Goal: Task Accomplishment & Management: Manage account settings

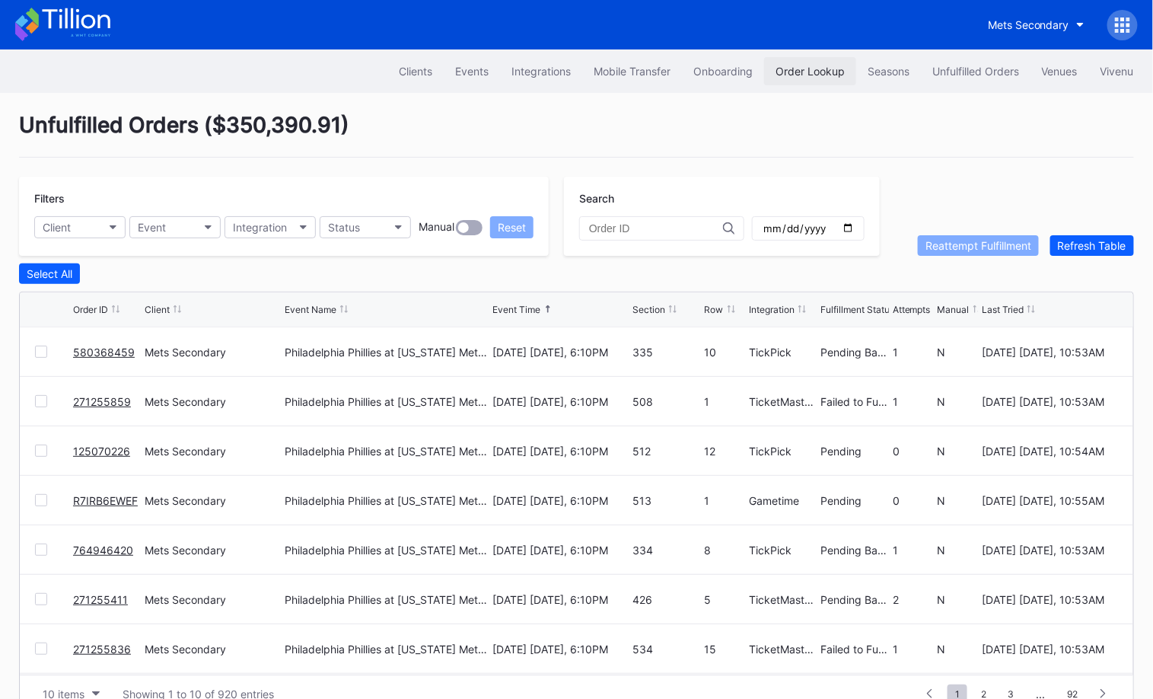
click at [807, 67] on div "Order Lookup" at bounding box center [810, 71] width 69 height 13
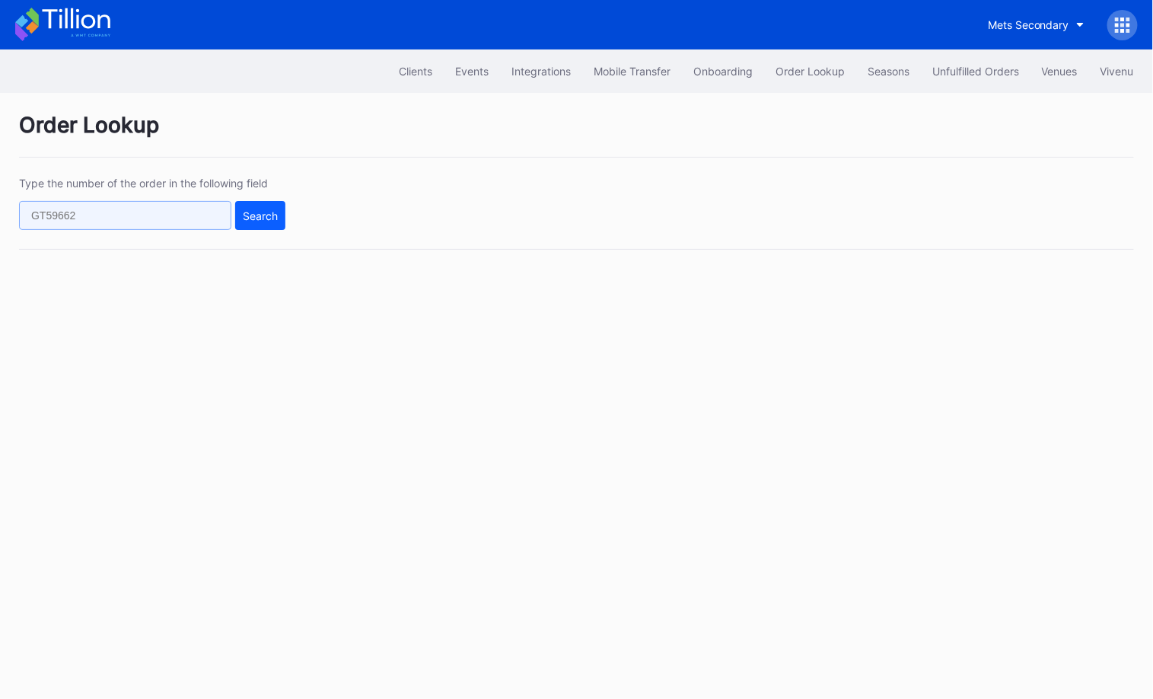
click at [186, 213] on input "text" at bounding box center [125, 215] width 212 height 29
paste input "GI7SN4TIGI"
type input "GI7SN4TIGI"
click at [266, 212] on div "Search" at bounding box center [260, 215] width 35 height 13
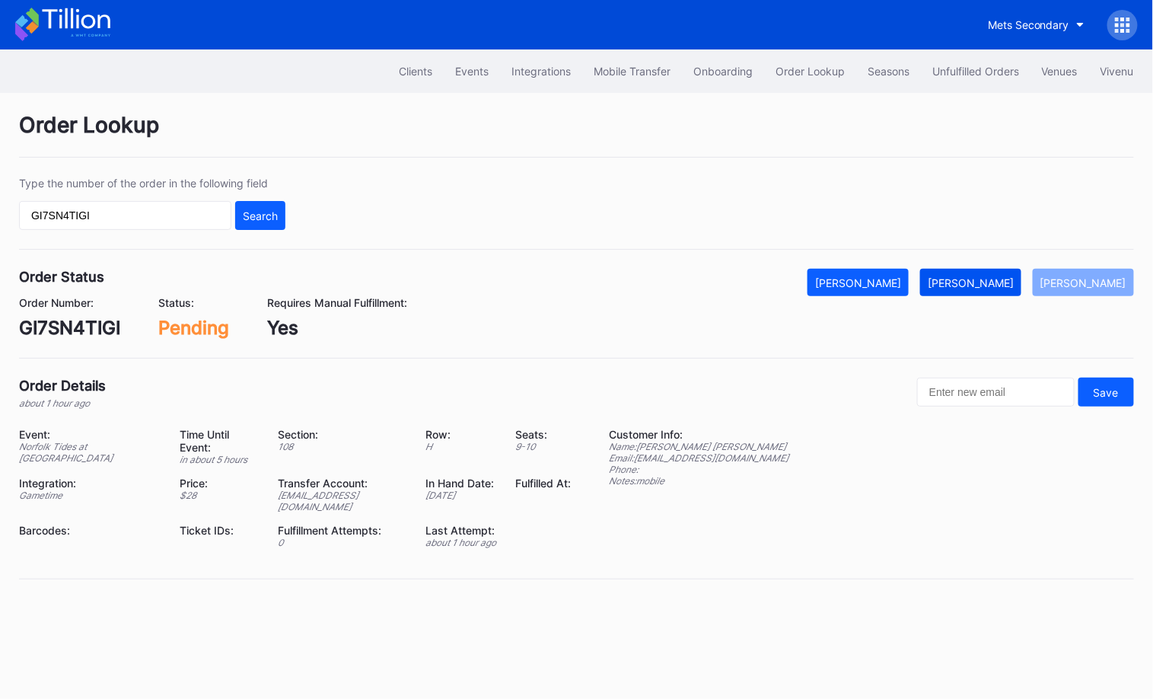
click at [1008, 277] on div "Mark Fulfilled" at bounding box center [971, 282] width 86 height 13
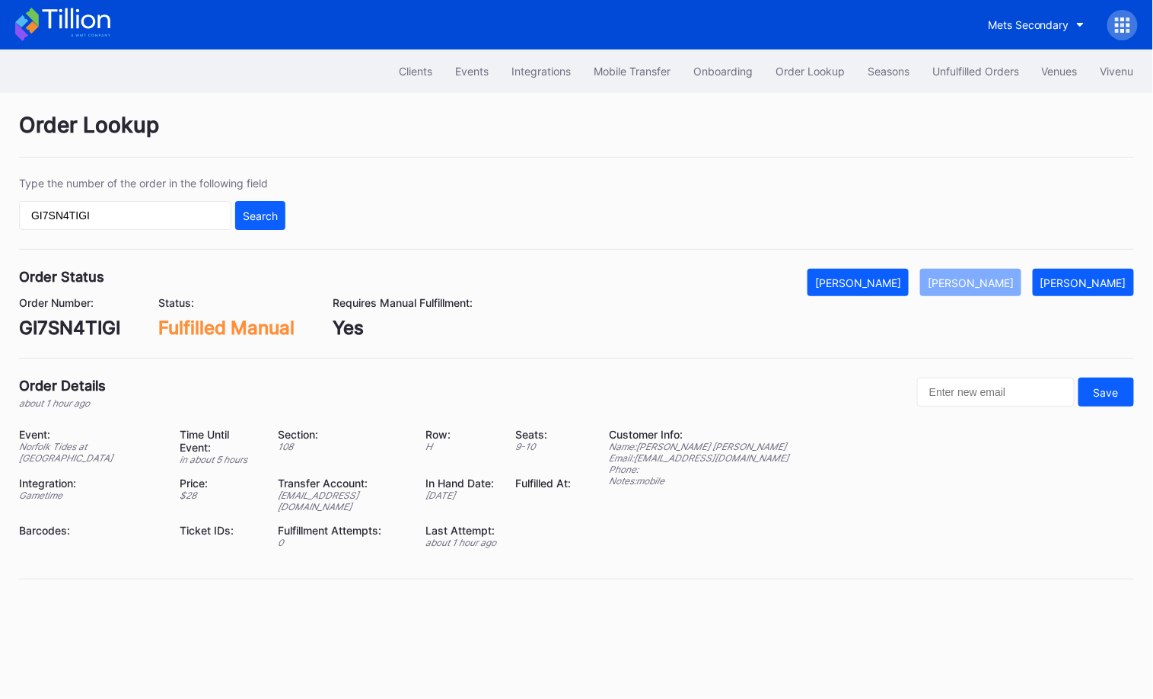
click at [105, 329] on div "GI7SN4TIGI" at bounding box center [69, 328] width 101 height 22
click at [977, 68] on div "Unfulfilled Orders" at bounding box center [976, 71] width 87 height 13
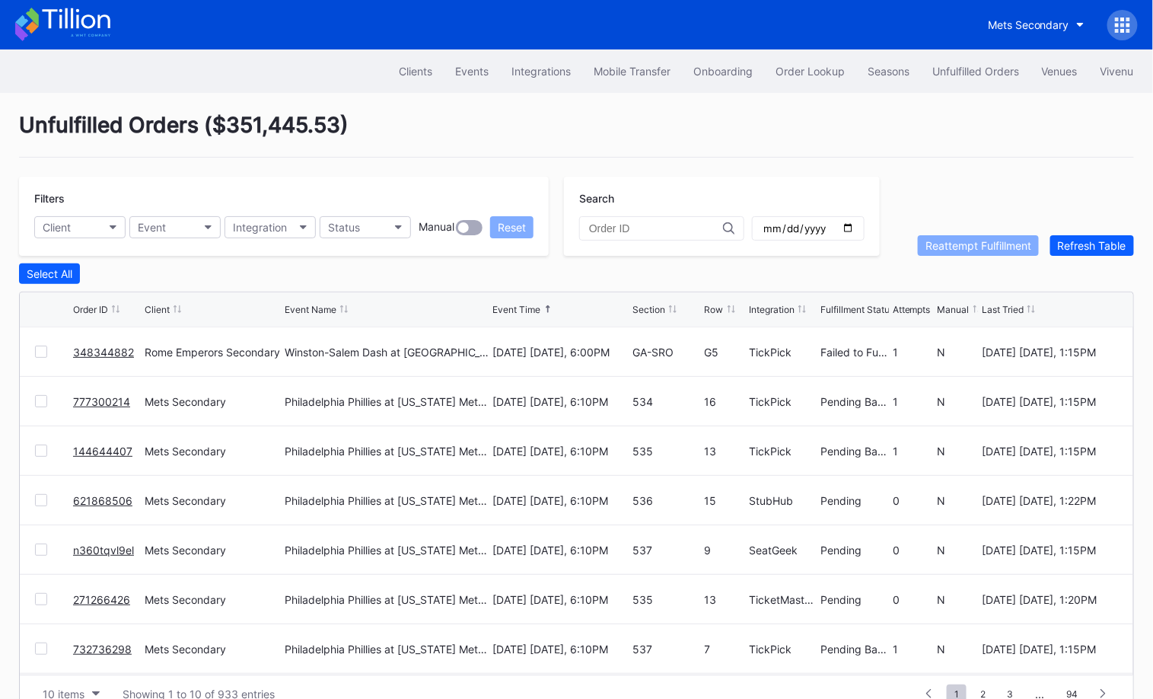
click at [907, 116] on div "Unfulfilled Orders ( $351,445.53 )" at bounding box center [576, 135] width 1115 height 46
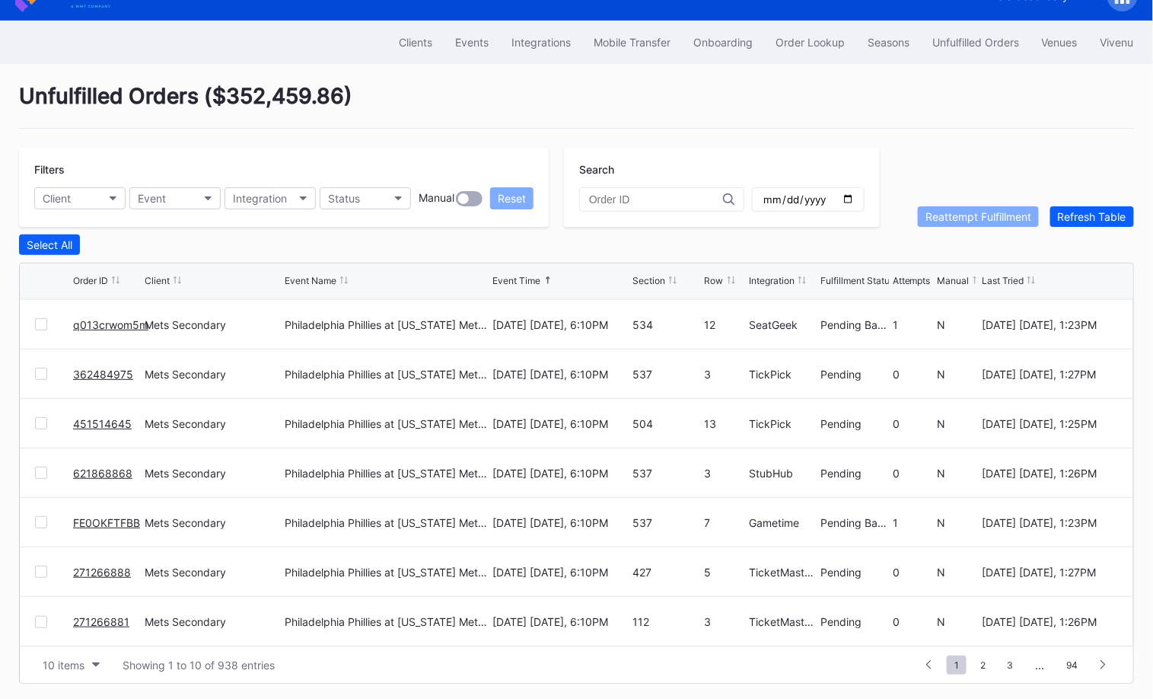
click at [79, 650] on div "10 items Showing 1 to 10 of 938 entries 1 ... -1 0 1 2 3 ... 94" at bounding box center [577, 664] width 1114 height 37
click at [80, 659] on div "10 items" at bounding box center [64, 665] width 42 height 13
click at [78, 567] on div "50 items" at bounding box center [67, 566] width 43 height 13
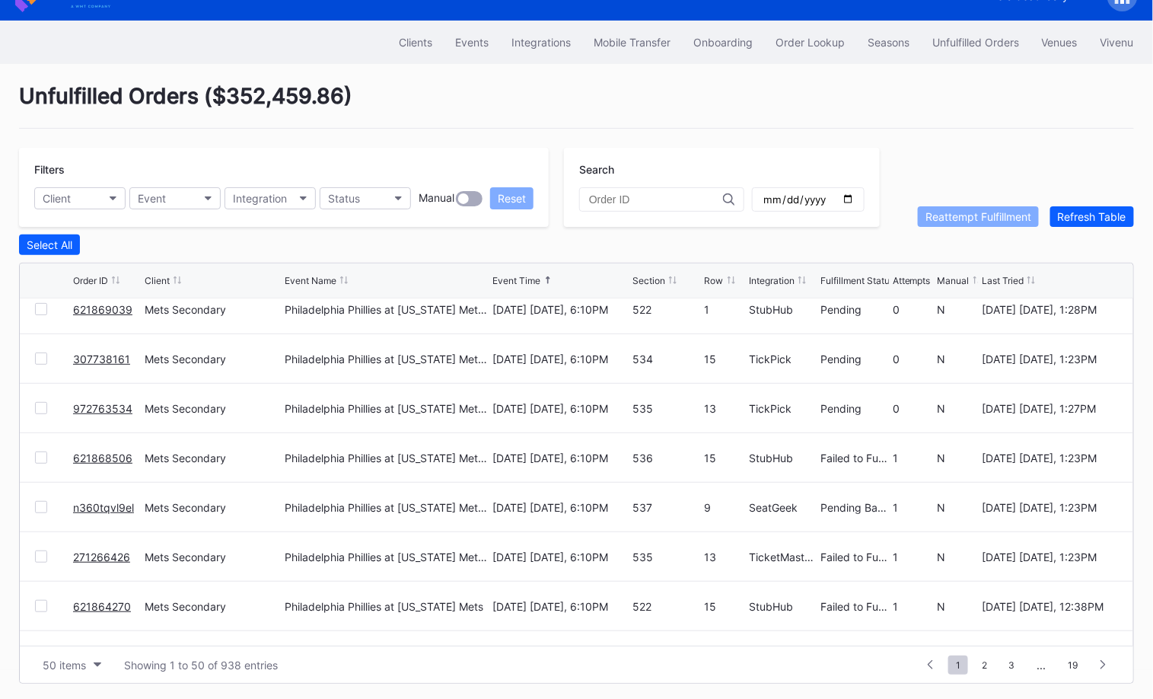
scroll to position [0, 0]
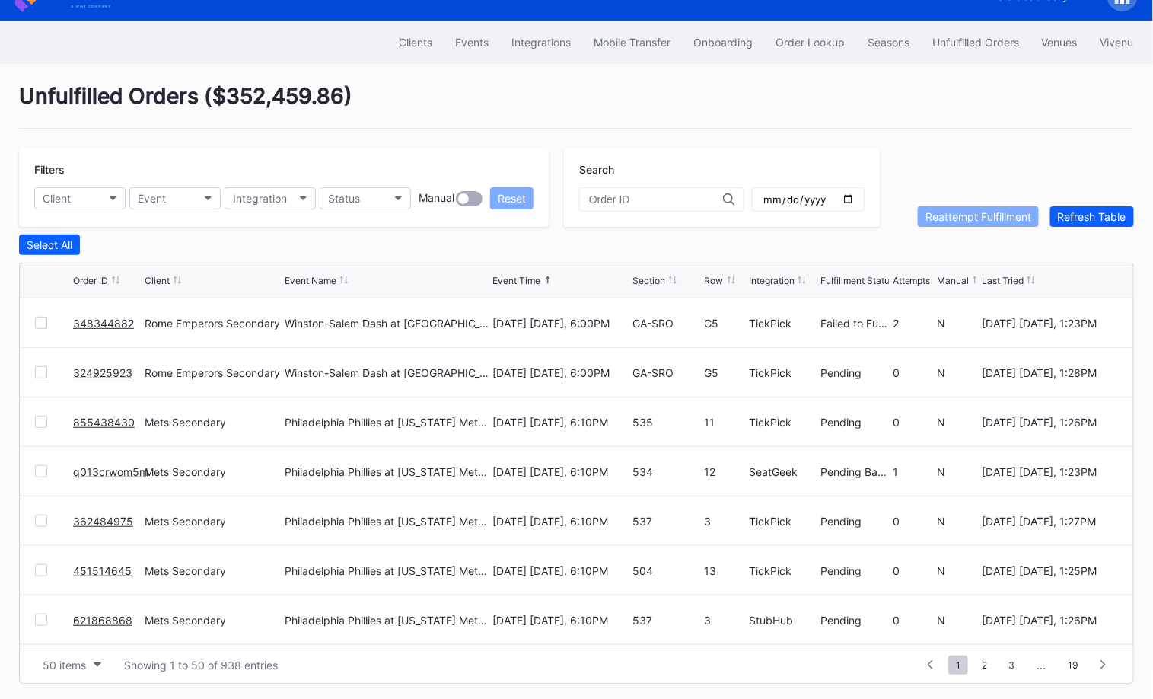
click at [644, 193] on input "text" at bounding box center [656, 199] width 134 height 12
paste input "270693531"
type input "270693531"
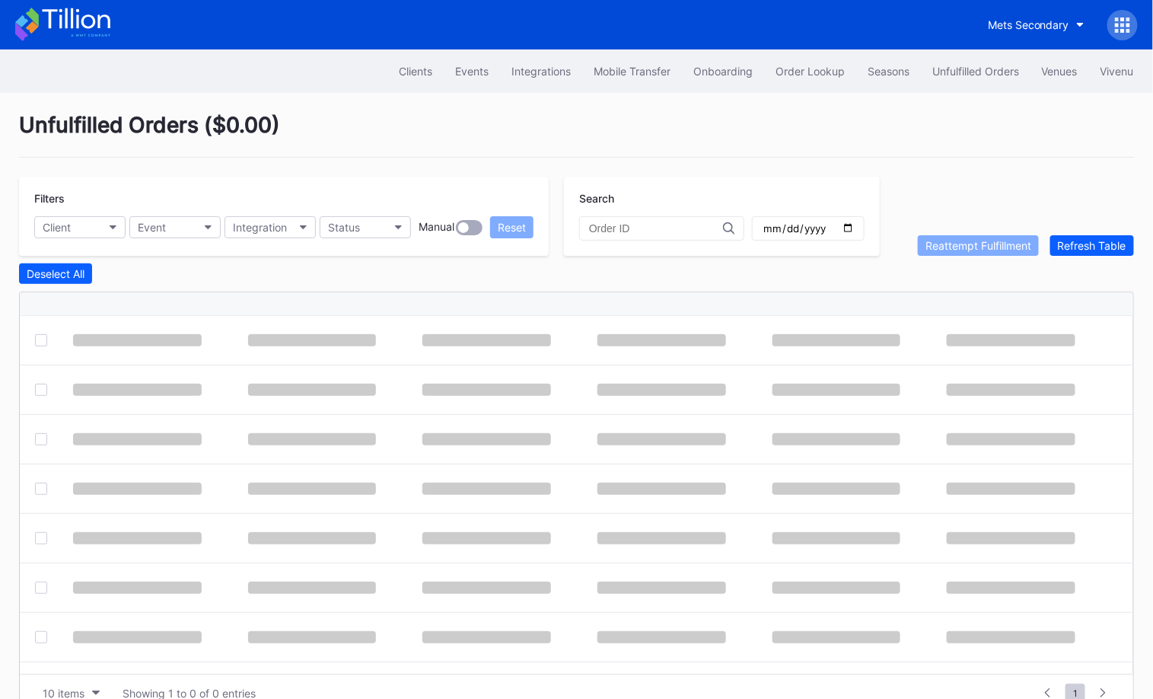
click at [668, 230] on input "text" at bounding box center [656, 228] width 134 height 12
paste input "270693531"
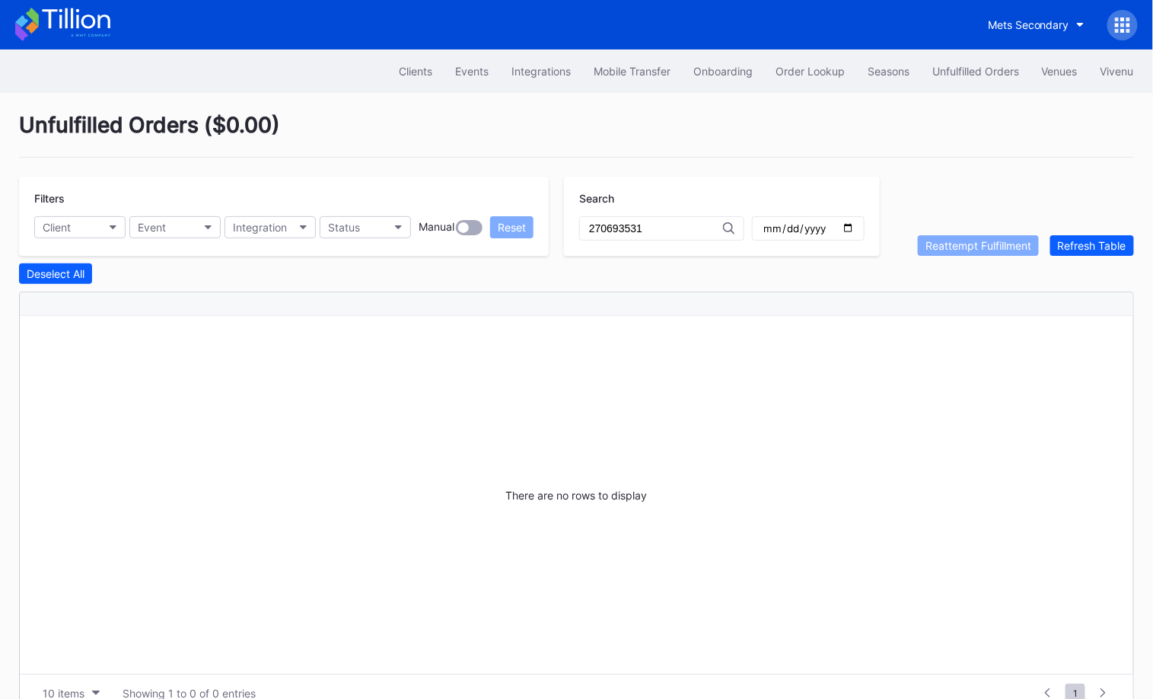
type input "270693531"
click at [825, 77] on div "Order Lookup" at bounding box center [810, 71] width 69 height 13
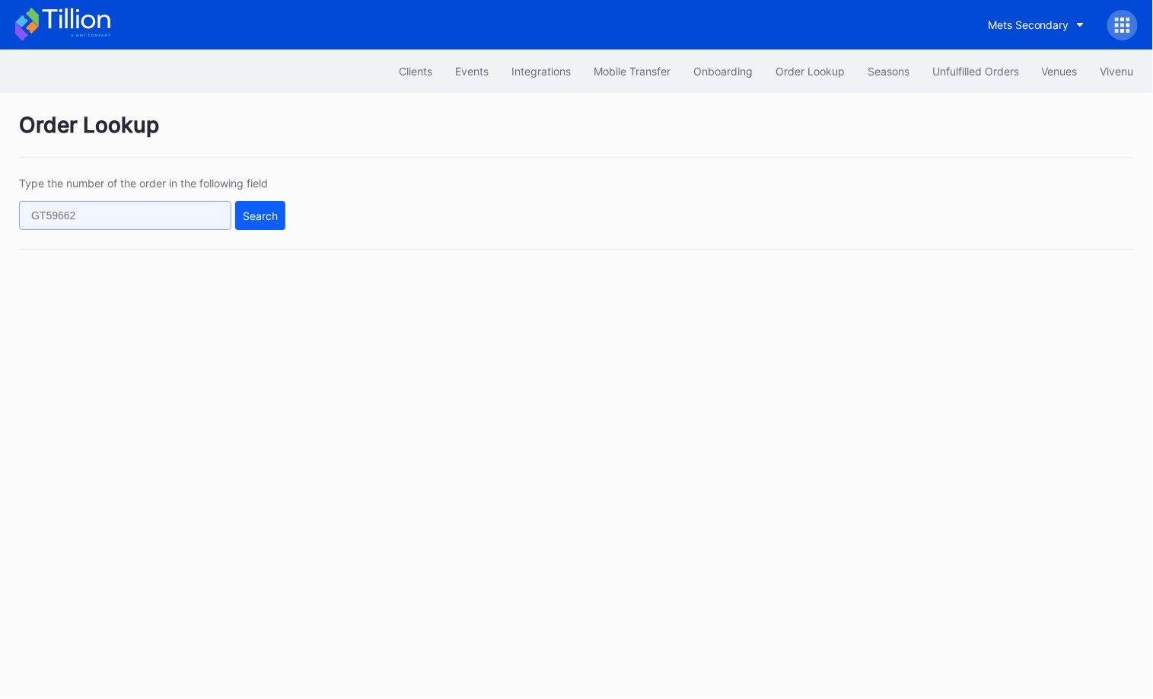
click at [212, 213] on input "text" at bounding box center [125, 215] width 212 height 29
paste input "270693531"
type input "270693531"
click at [257, 218] on div "Search" at bounding box center [260, 215] width 35 height 13
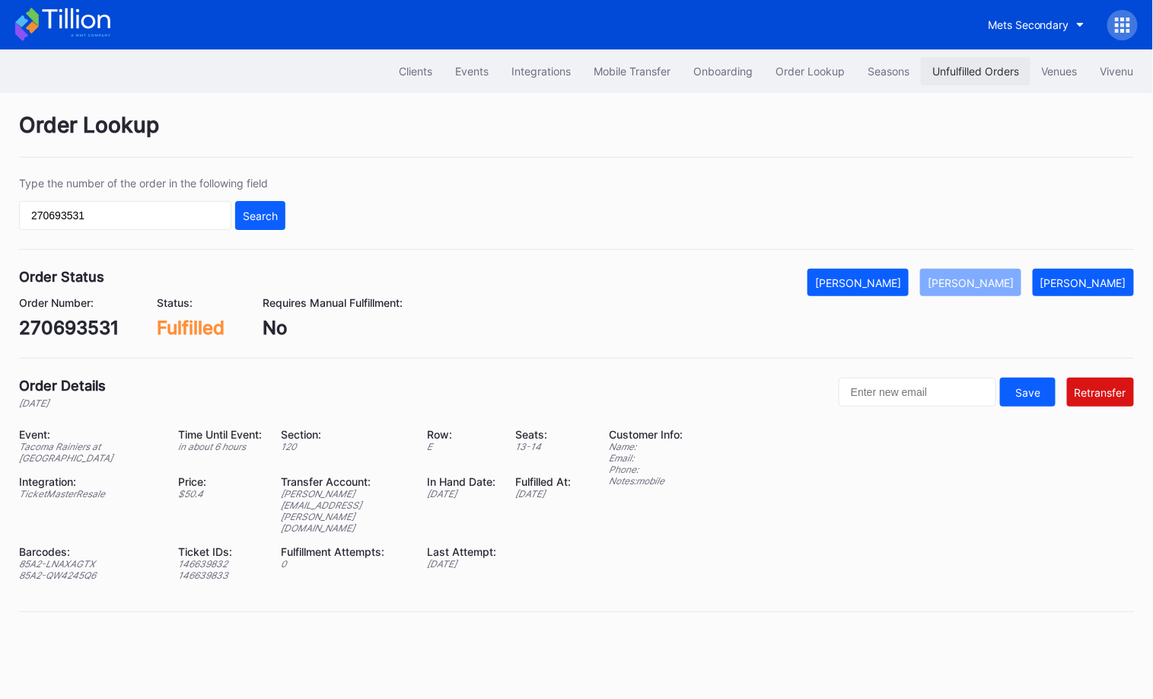
click at [985, 72] on div "Unfulfilled Orders" at bounding box center [976, 71] width 87 height 13
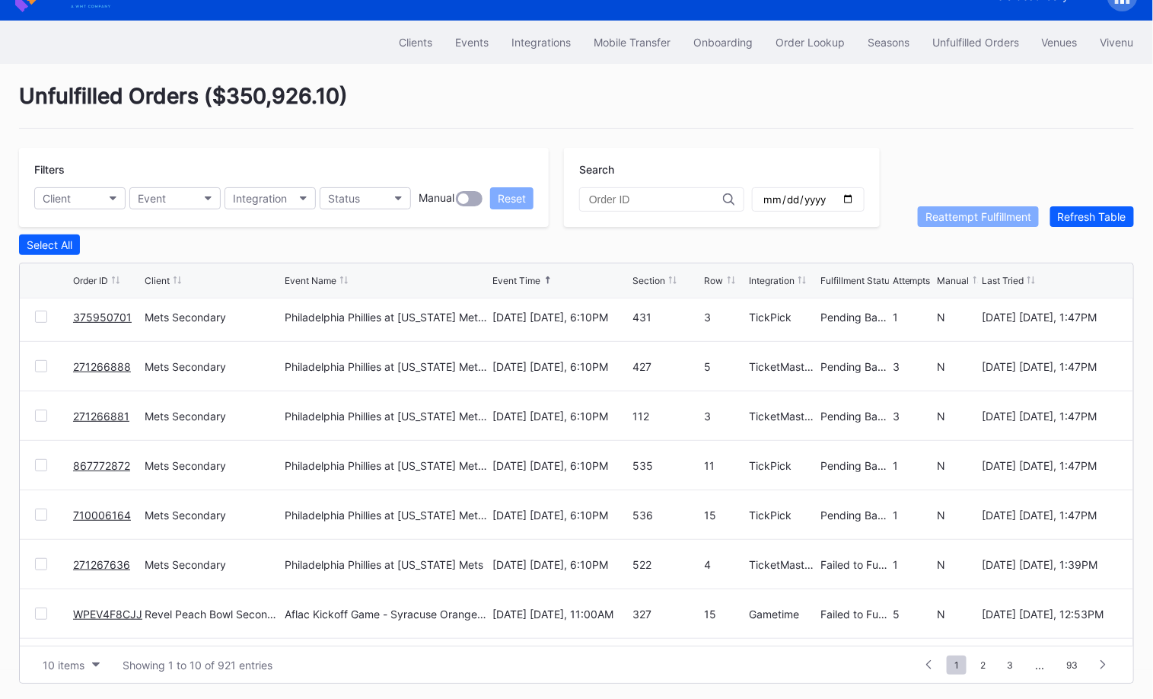
scroll to position [147, 0]
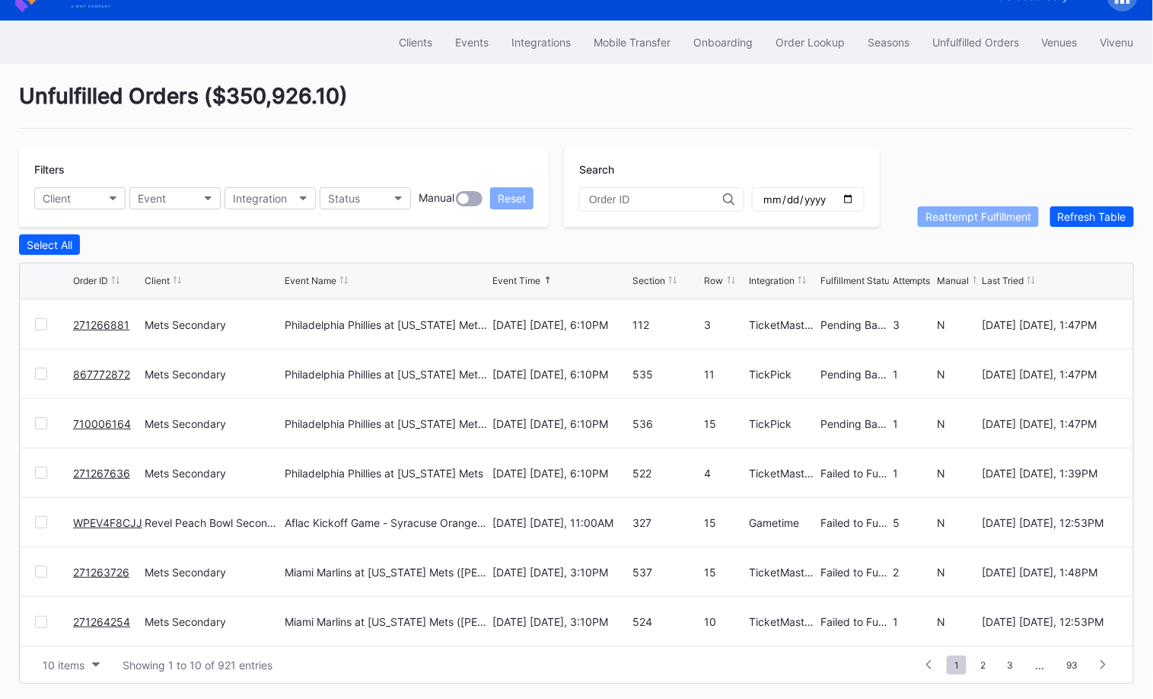
click at [88, 516] on link "WPEV4F8CJJ" at bounding box center [107, 522] width 69 height 13
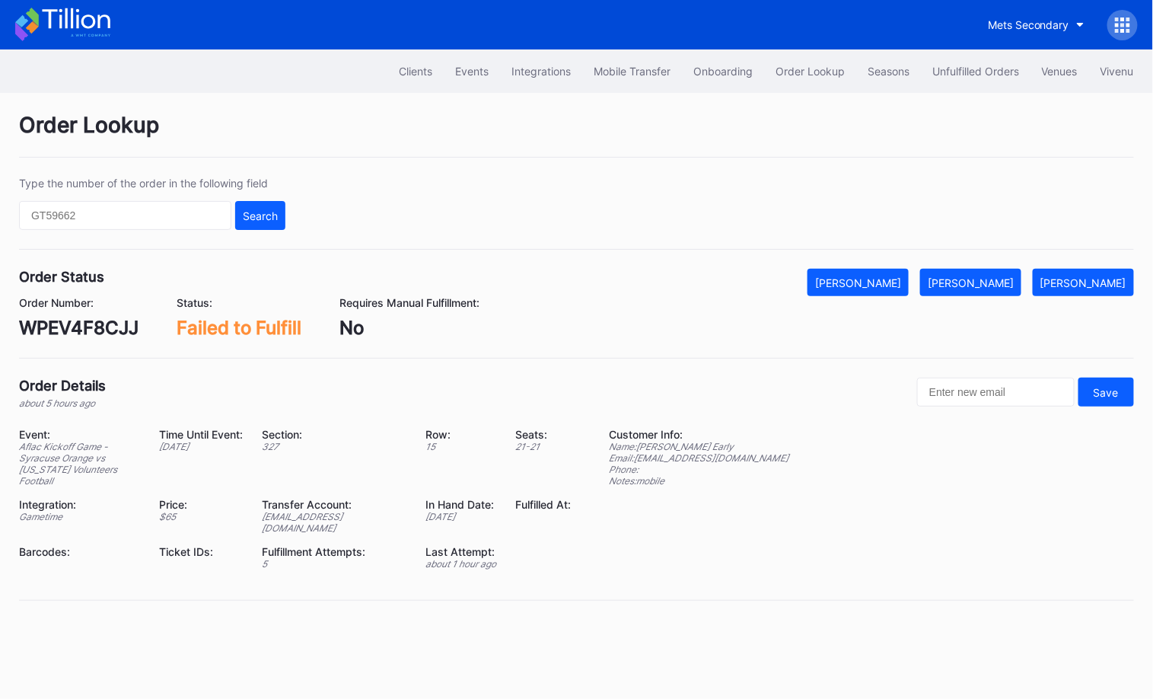
click at [86, 330] on div "WPEV4F8CJJ" at bounding box center [79, 328] width 120 height 22
copy div "WPEV4F8CJJ"
click at [1013, 288] on button "Mark Fulfilled" at bounding box center [970, 282] width 101 height 27
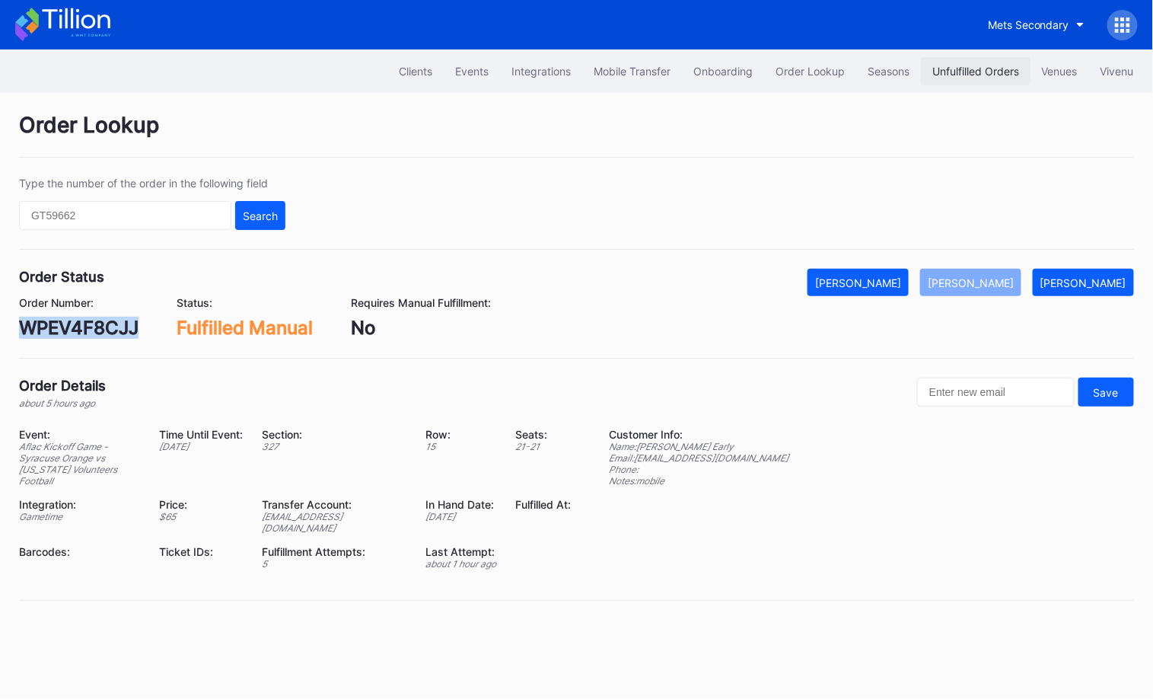
click at [978, 62] on button "Unfulfilled Orders" at bounding box center [976, 71] width 110 height 28
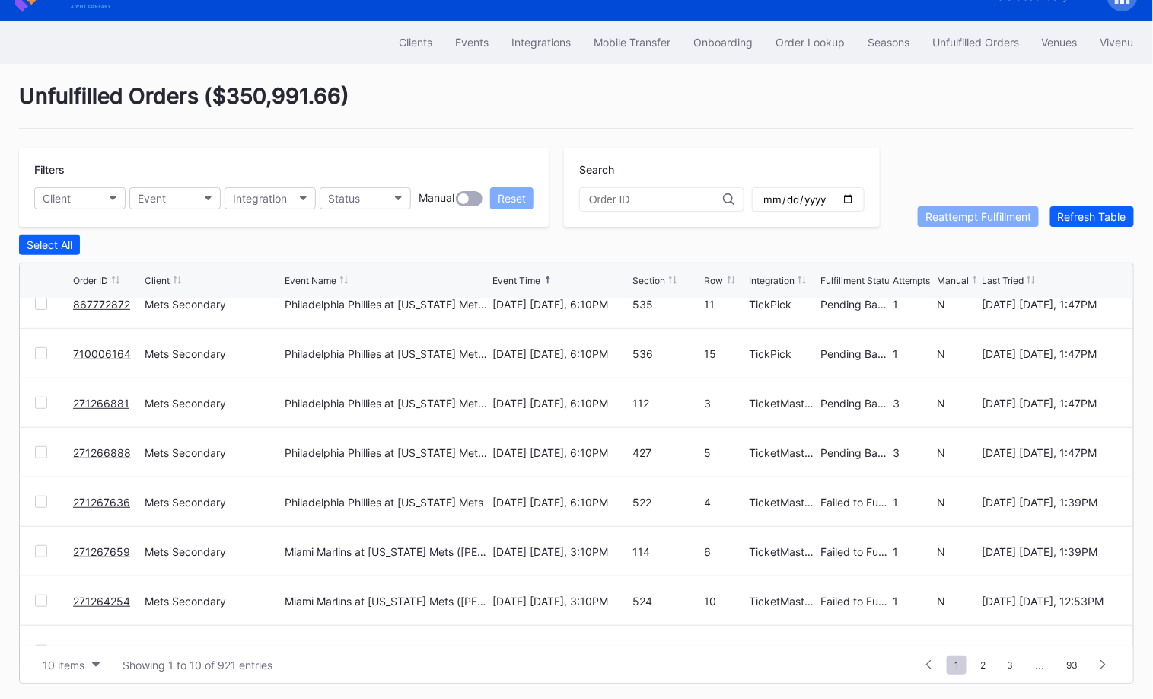
scroll to position [147, 0]
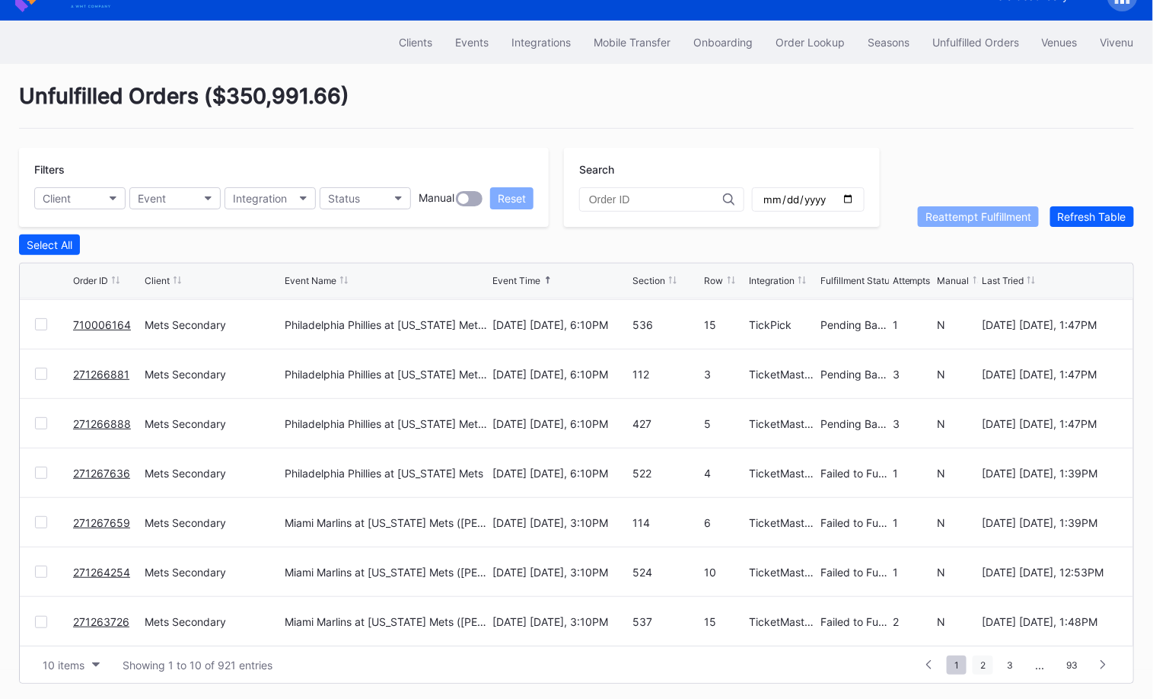
click at [981, 666] on span "2" at bounding box center [983, 664] width 21 height 19
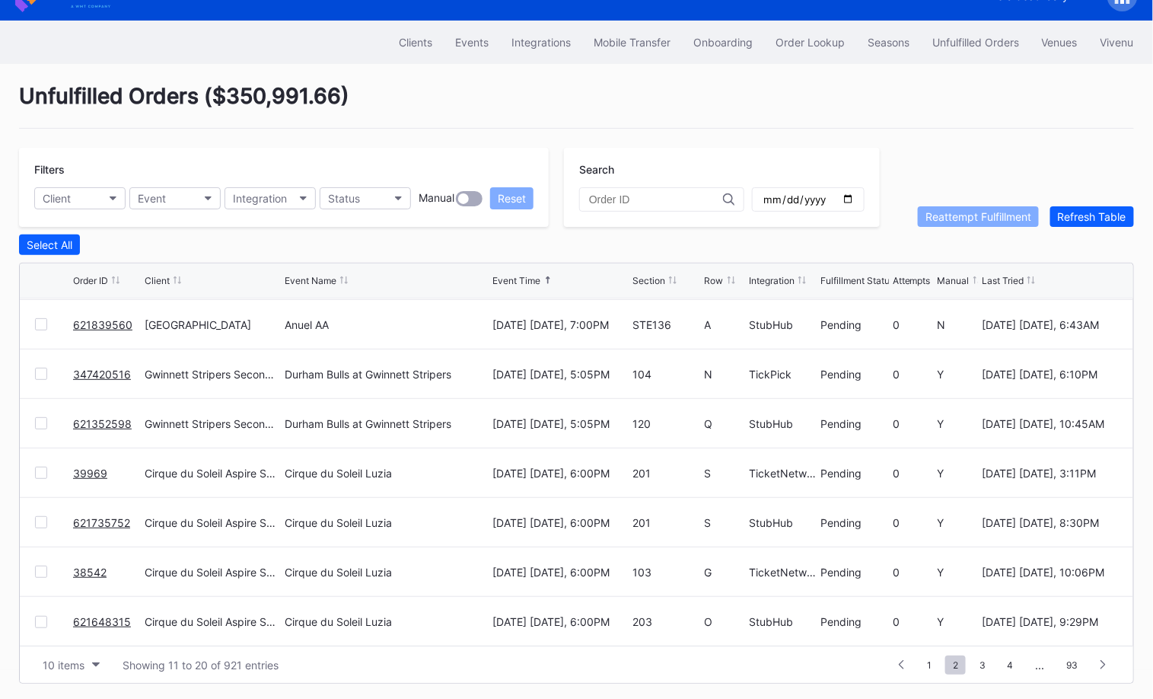
scroll to position [0, 0]
